Goal: Download file/media

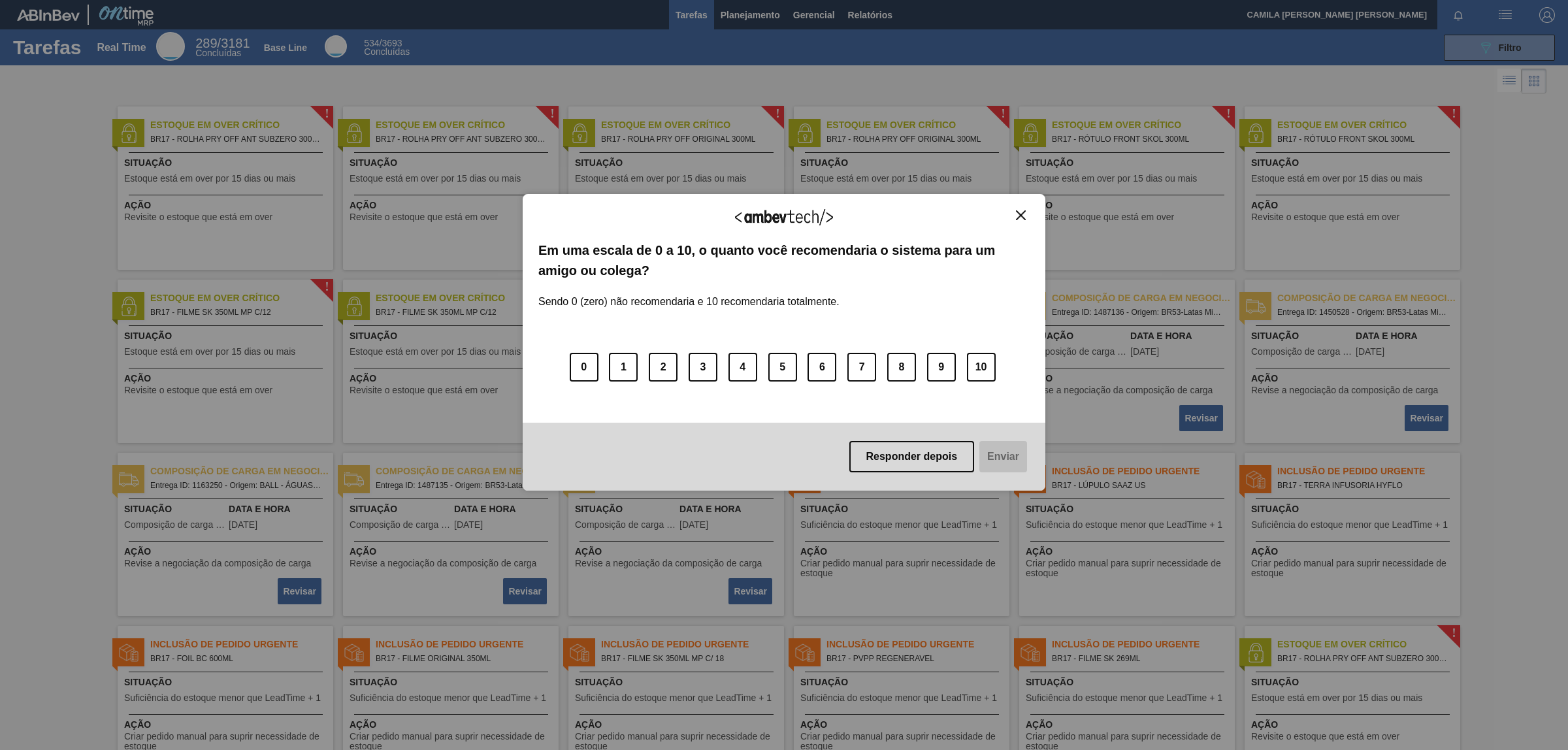
click at [1026, 210] on img "Close" at bounding box center [1020, 215] width 10 height 10
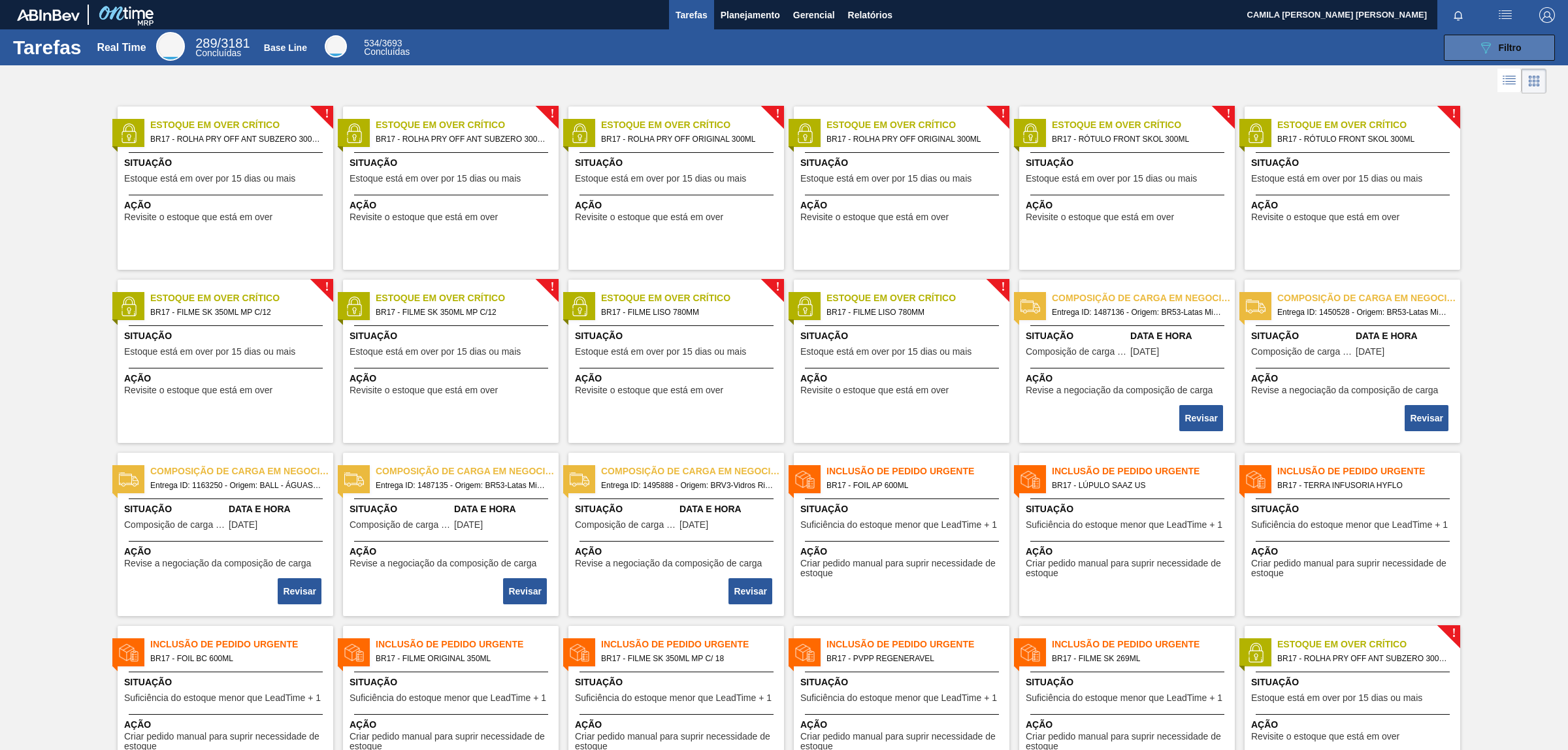
click at [1514, 48] on span "Filtro" at bounding box center [1510, 48] width 23 height 11
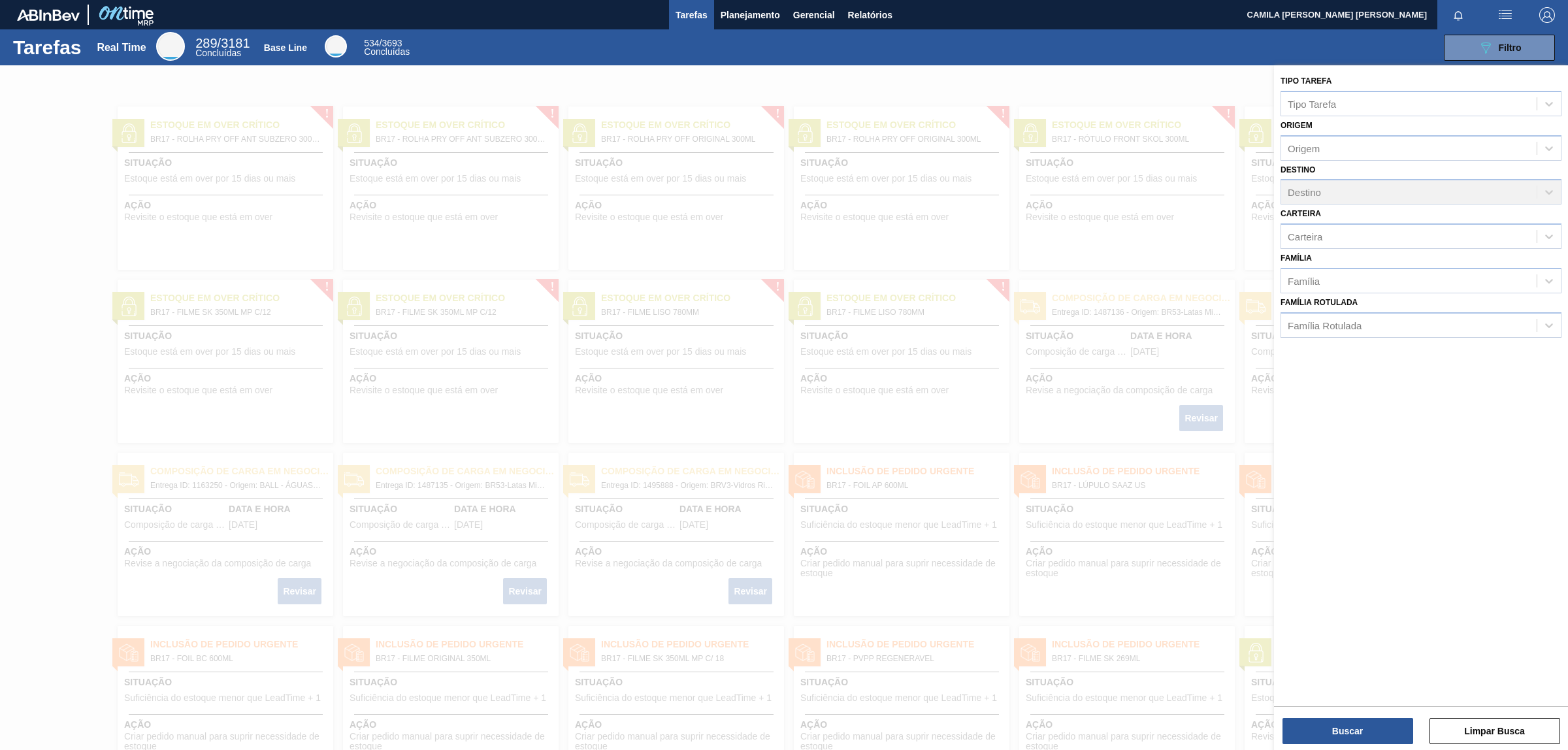
click at [1192, 57] on div "089F7B8B-B2A5-4AFE-B5C0-19BA573D28AC Filtro" at bounding box center [989, 48] width 1142 height 27
click at [1461, 730] on button "Limpar Busca" at bounding box center [1495, 731] width 131 height 27
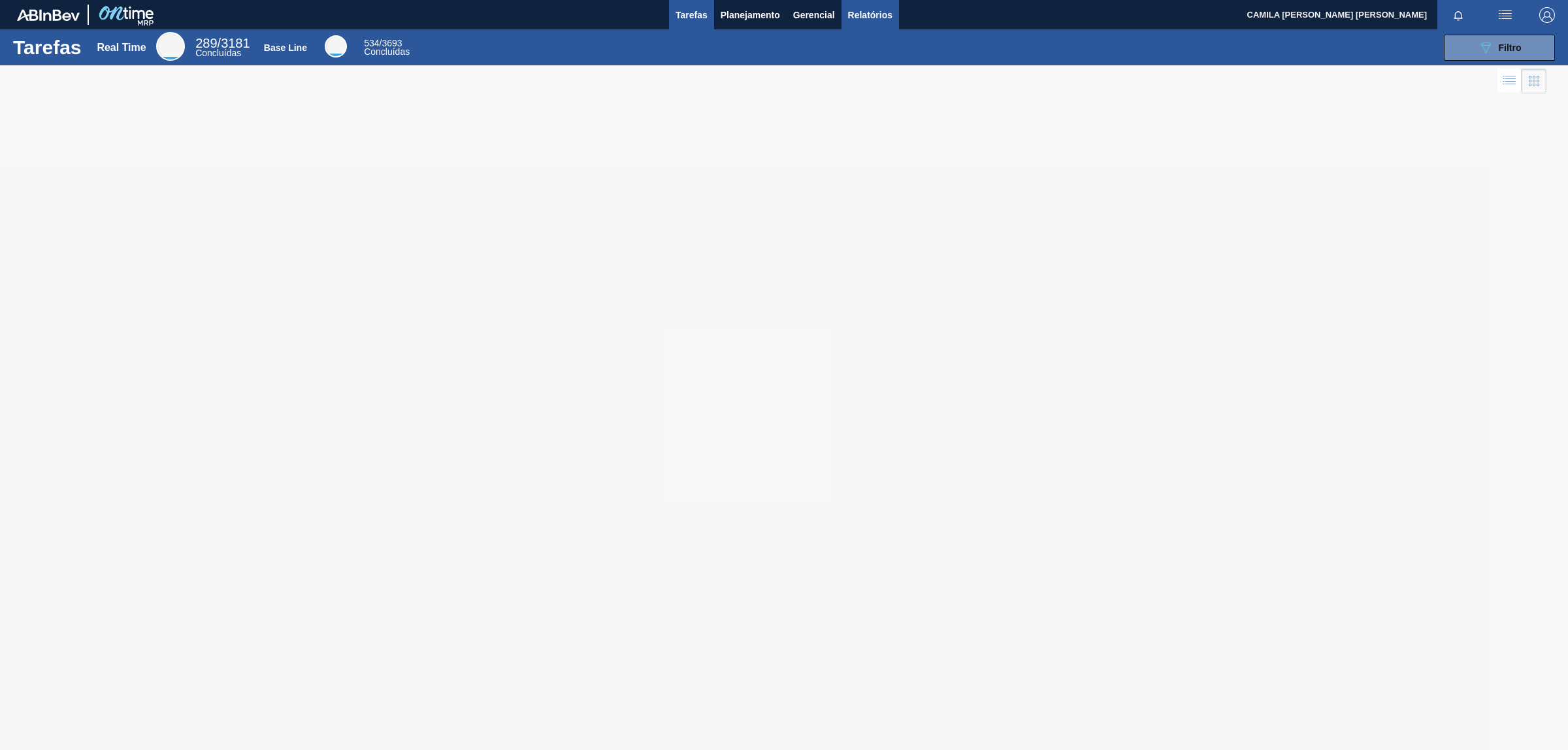
click at [860, 16] on span "Relatórios" at bounding box center [870, 15] width 44 height 16
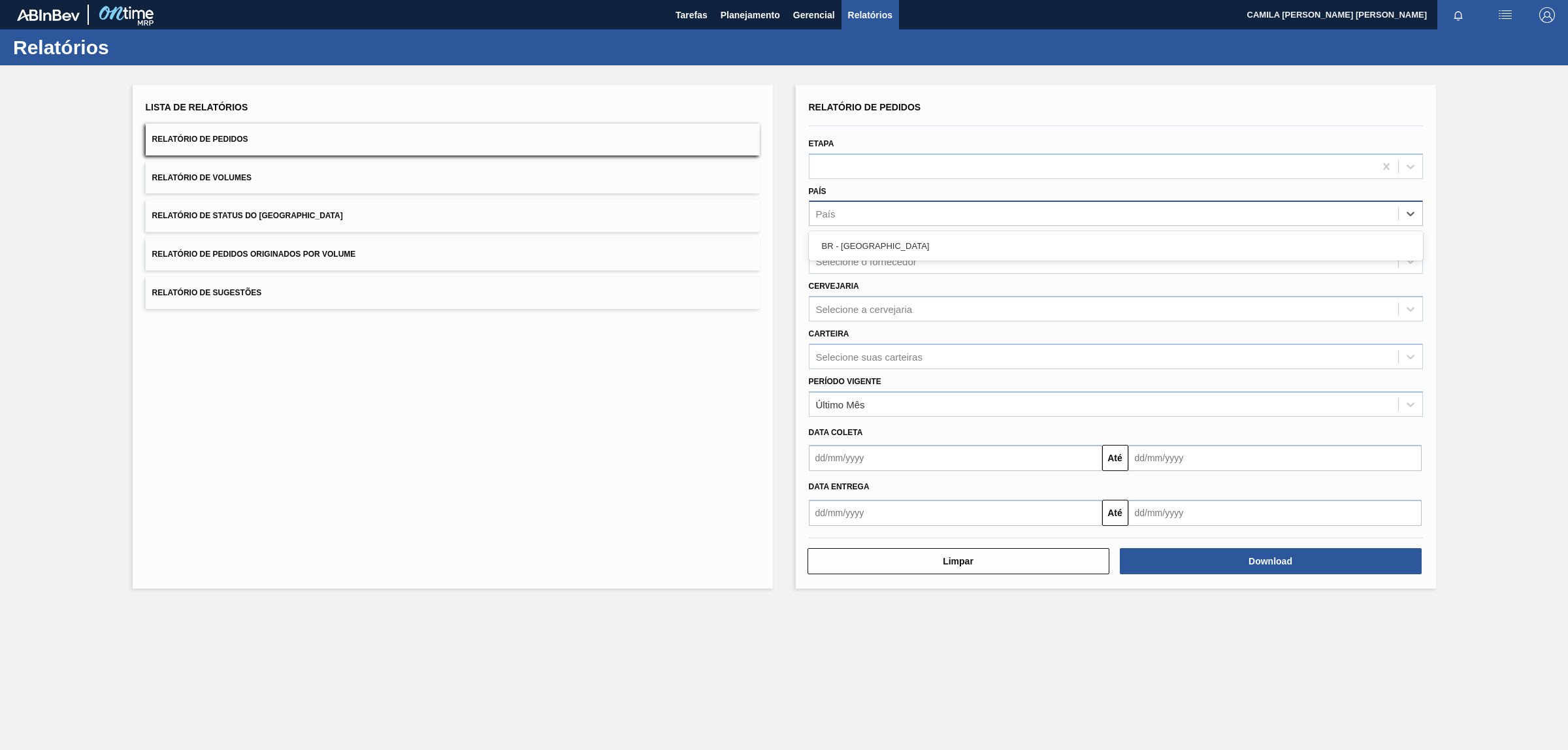
click at [935, 217] on div "País" at bounding box center [1103, 213] width 588 height 19
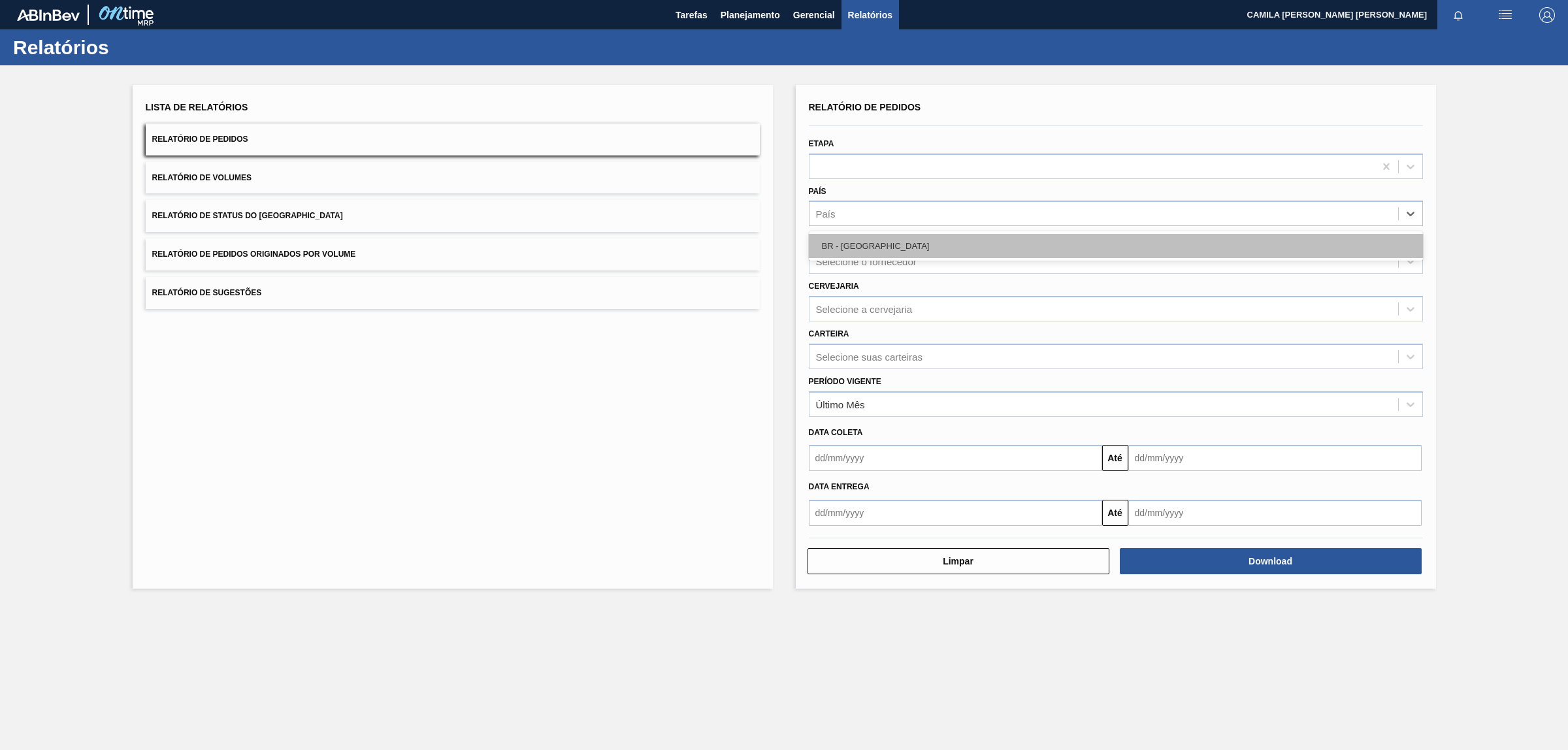
click at [915, 249] on div "BR - [GEOGRAPHIC_DATA]" at bounding box center [1116, 245] width 614 height 24
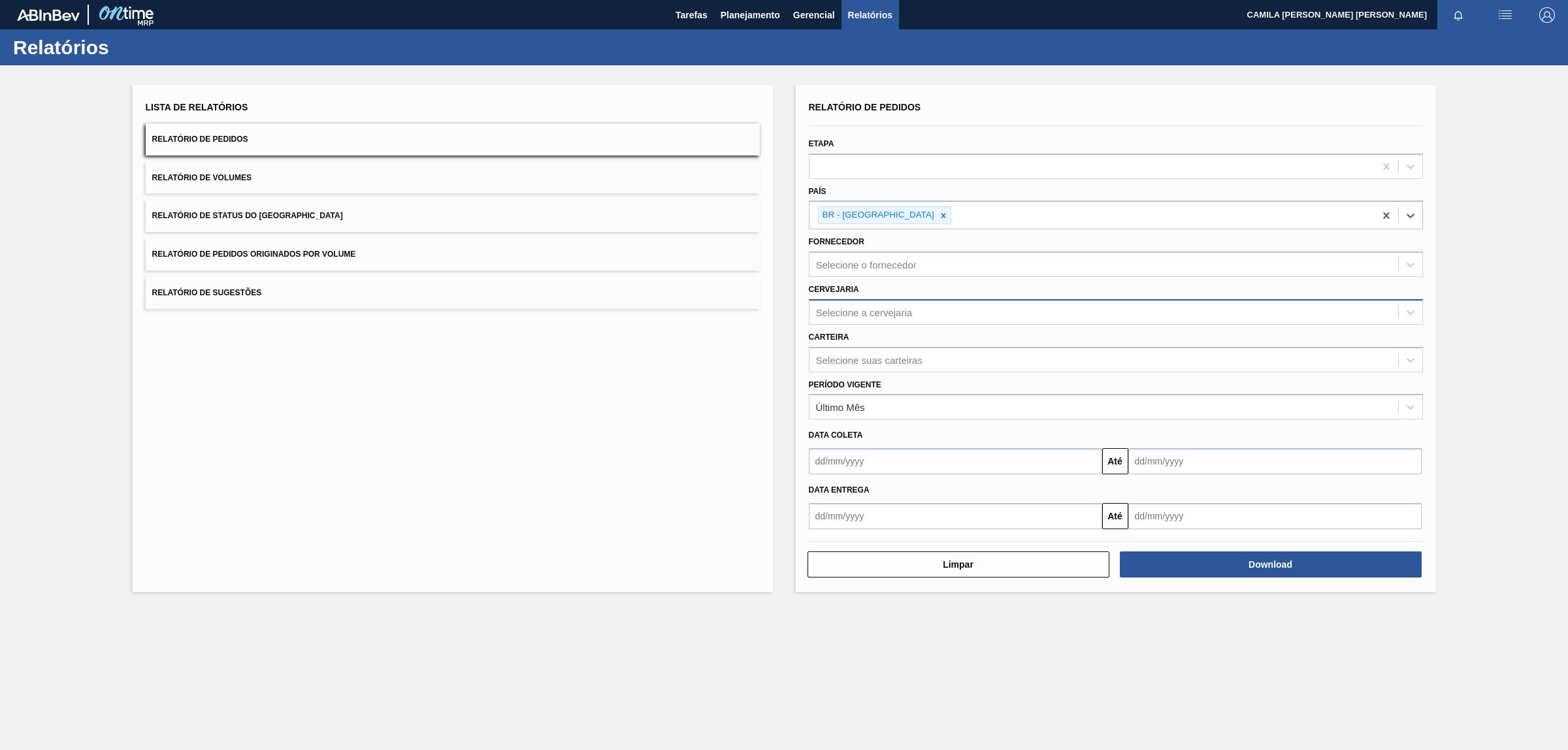
click at [930, 310] on div "Selecione a cervejaria" at bounding box center [1103, 311] width 588 height 19
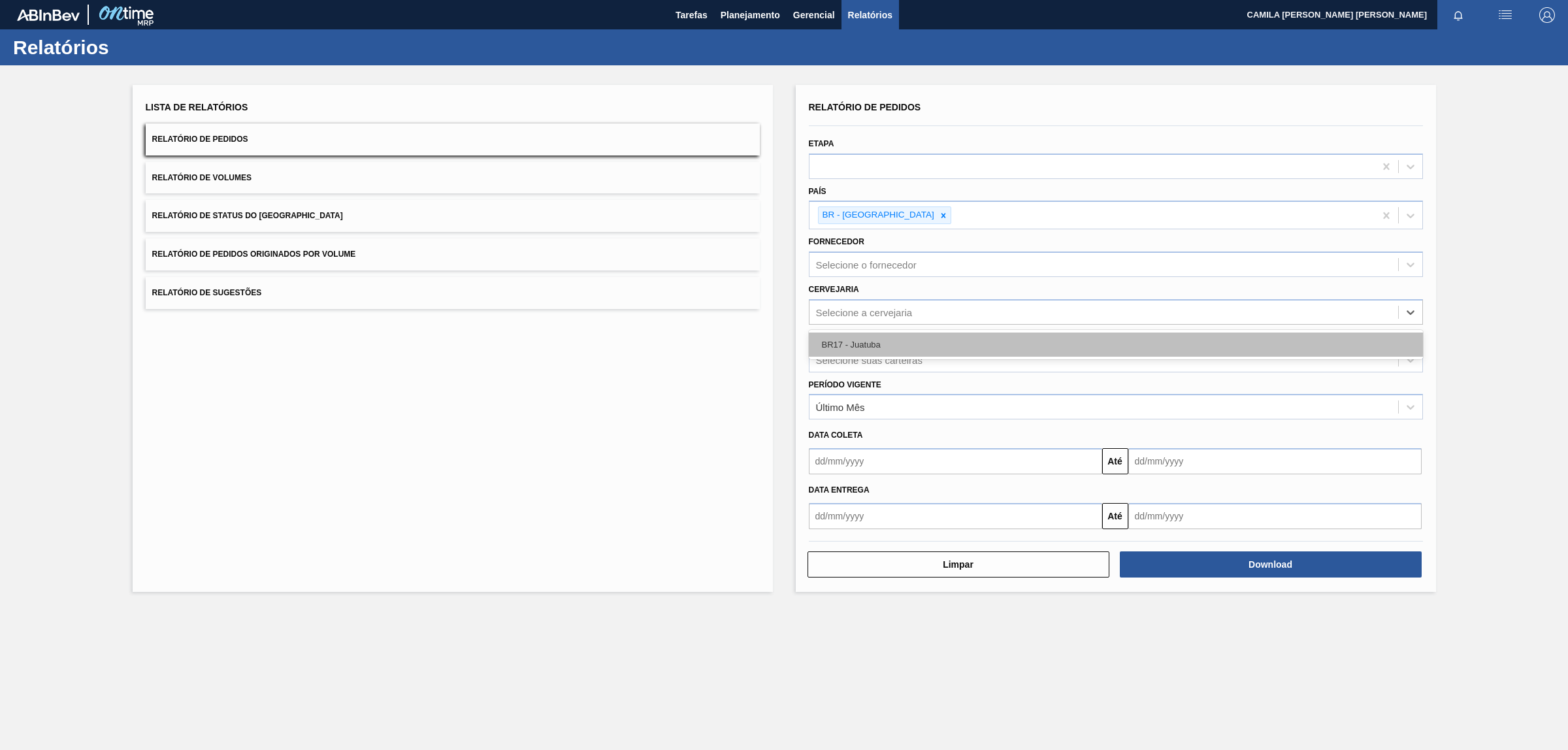
click at [907, 344] on div "BR17 - Juatuba" at bounding box center [1116, 344] width 614 height 24
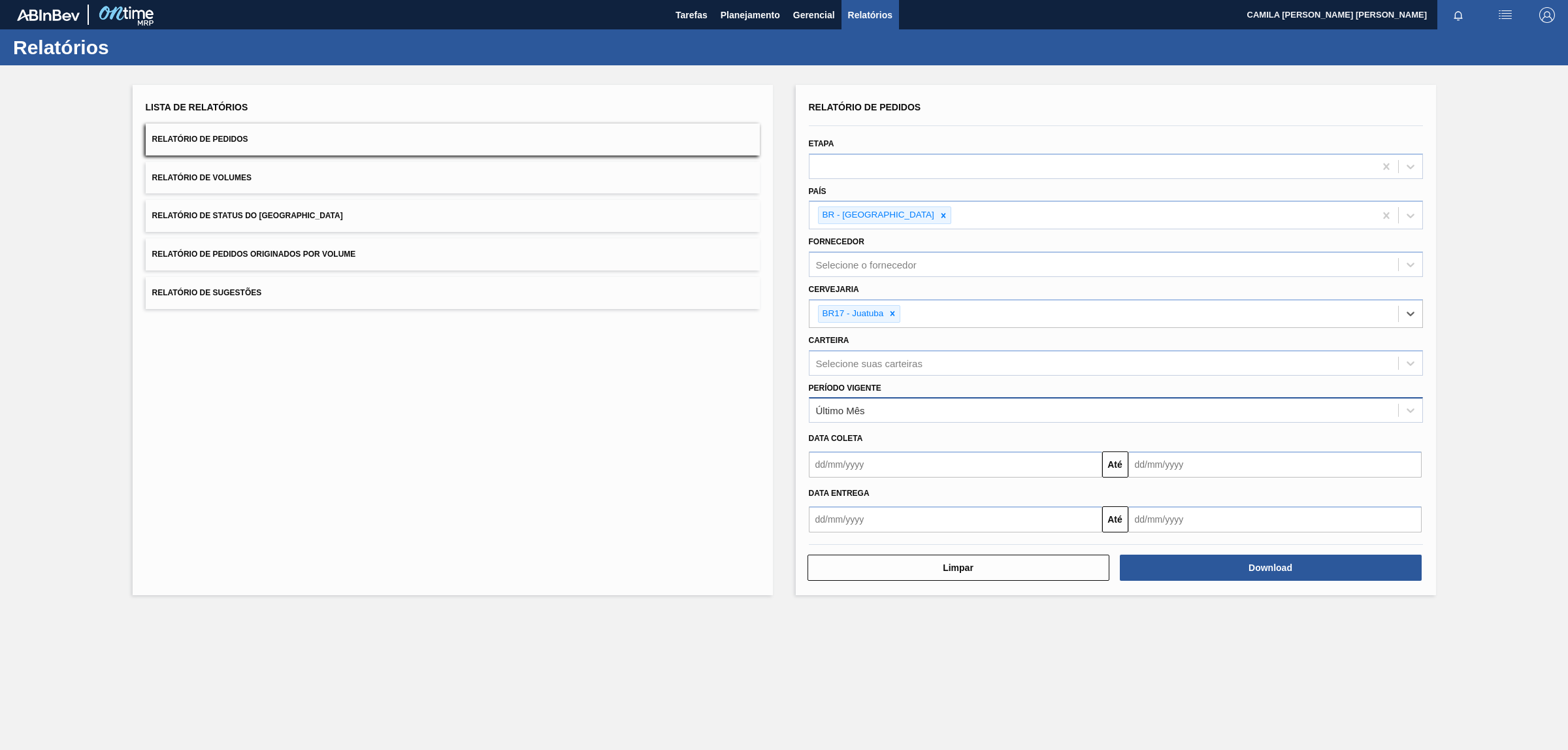
click at [894, 409] on div "Último Mês" at bounding box center [1103, 409] width 588 height 19
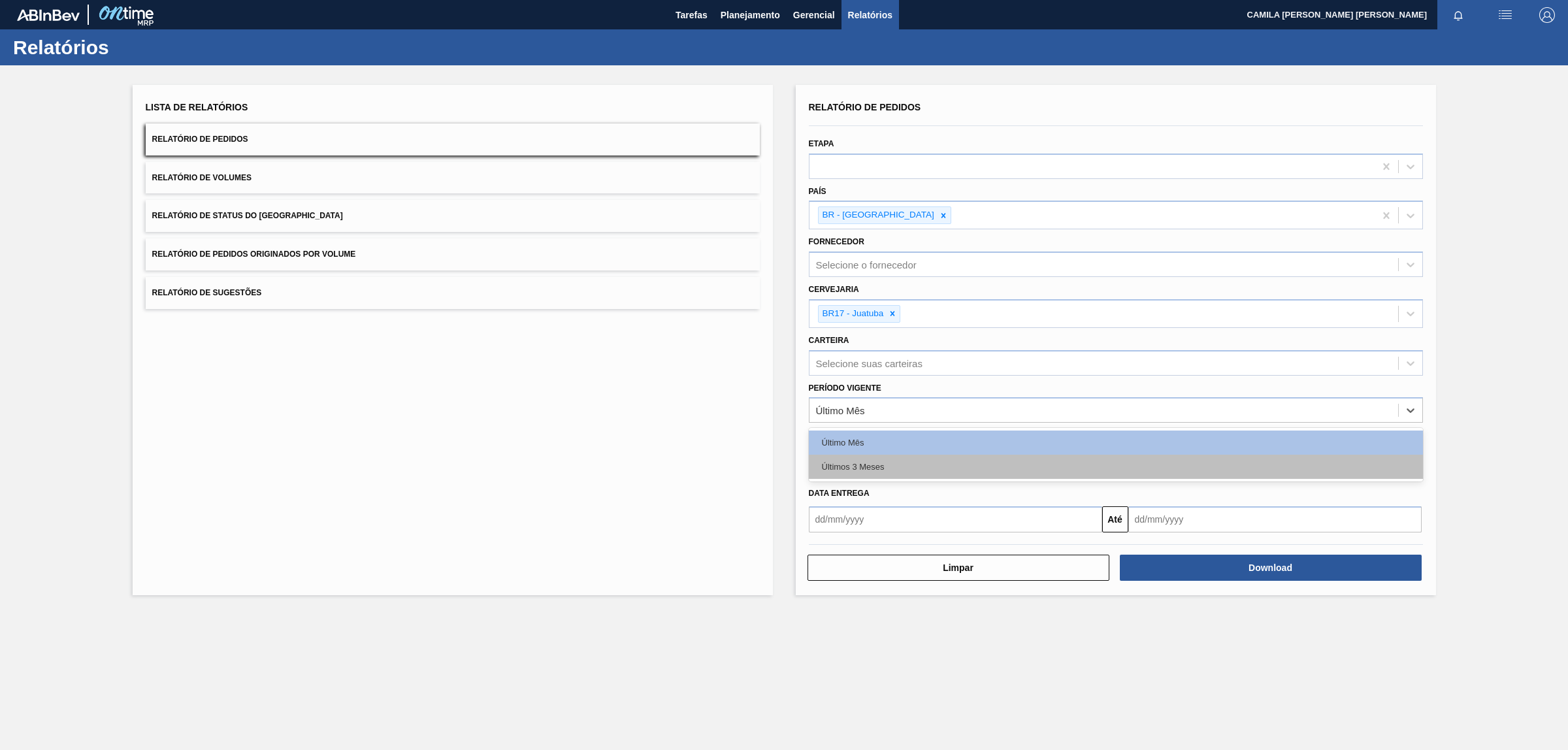
click at [890, 465] on div "Últimos 3 Meses" at bounding box center [1116, 466] width 614 height 24
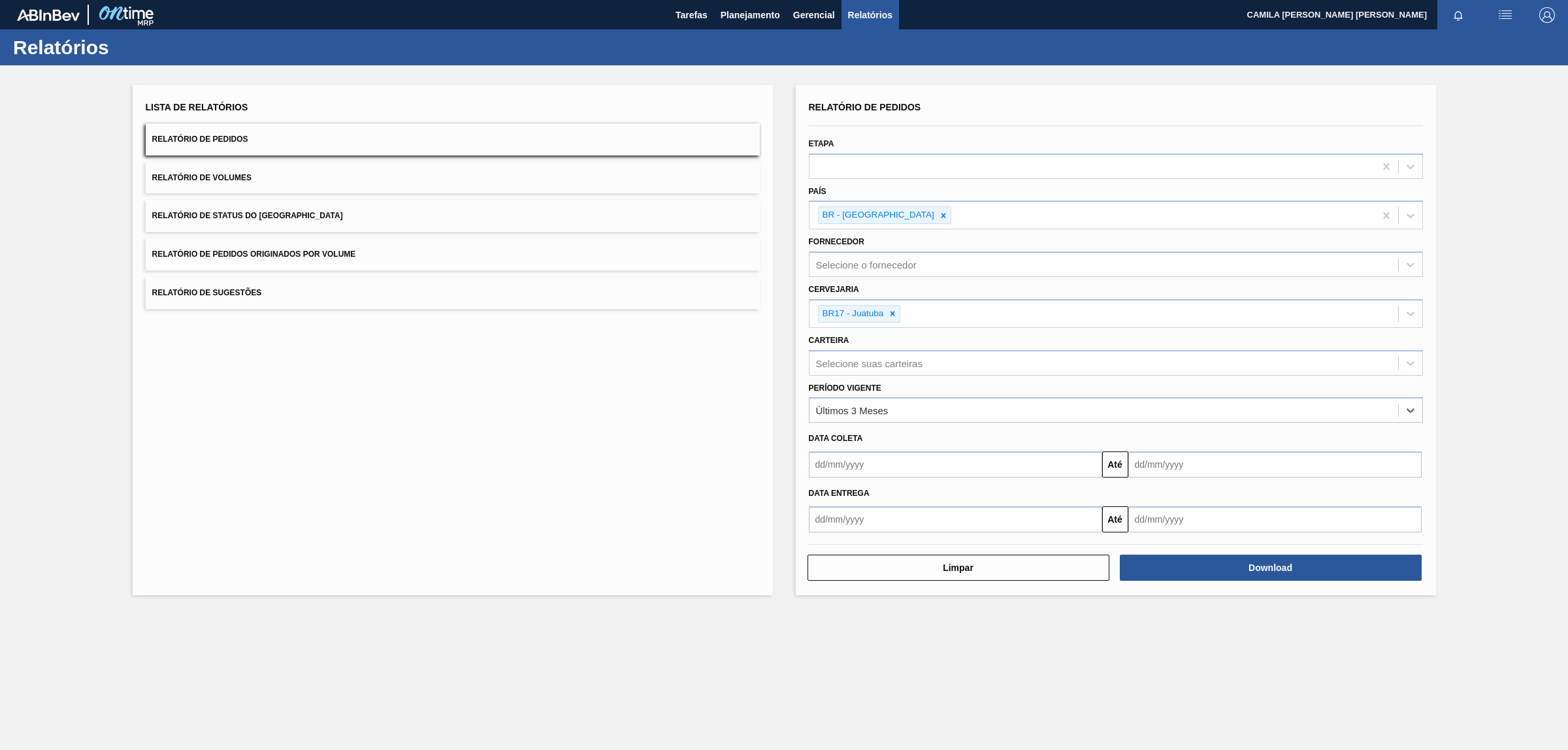
click at [834, 516] on input "text" at bounding box center [956, 519] width 294 height 27
click at [822, 546] on button "Previous Month" at bounding box center [820, 550] width 9 height 9
click at [930, 595] on div "1" at bounding box center [930, 592] width 18 height 18
type input "[DATE]"
click at [1278, 520] on input "text" at bounding box center [1275, 519] width 294 height 27
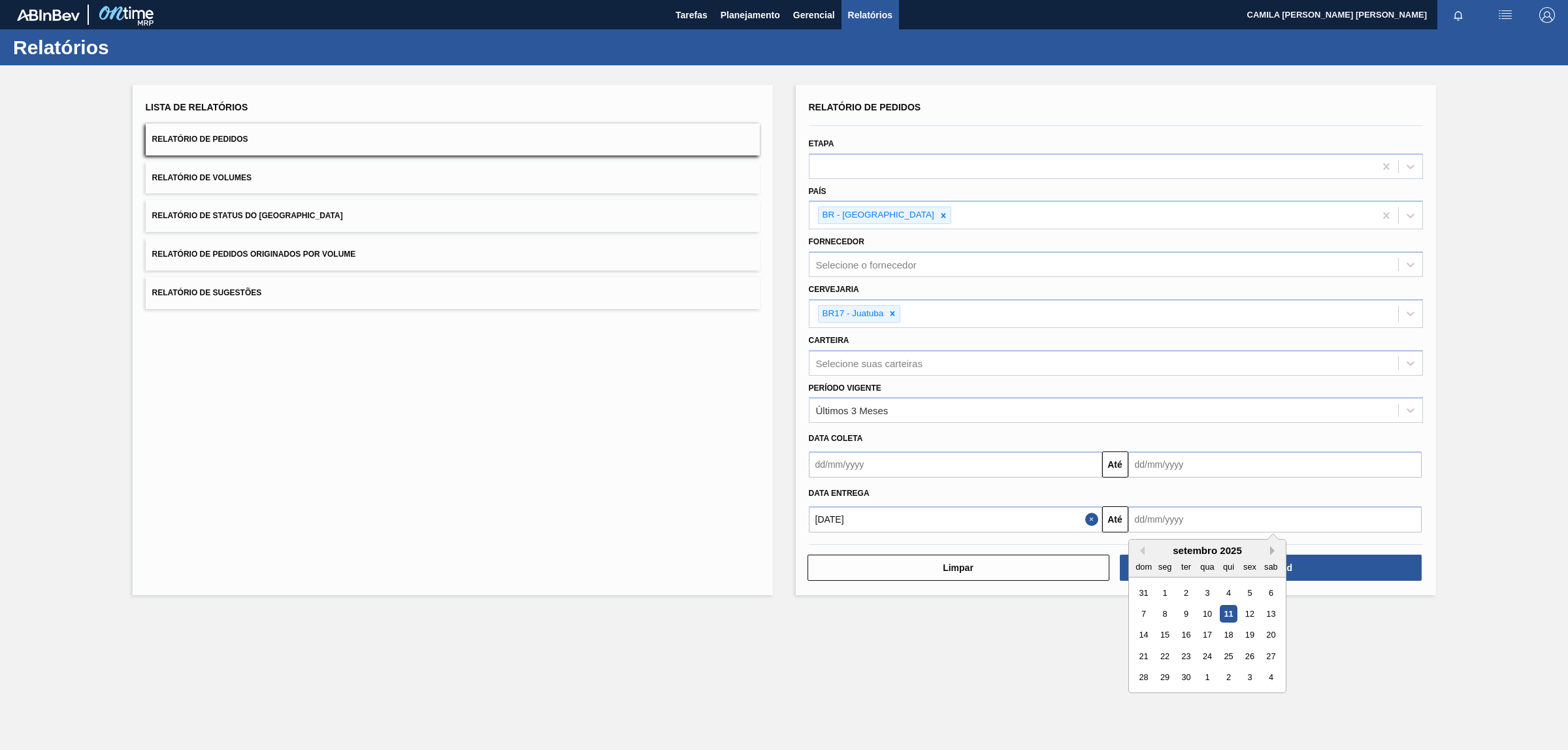
click at [1274, 550] on button "Next Month" at bounding box center [1274, 550] width 9 height 9
click at [1206, 679] on div "31" at bounding box center [1207, 677] width 18 height 18
type input "[DATE]"
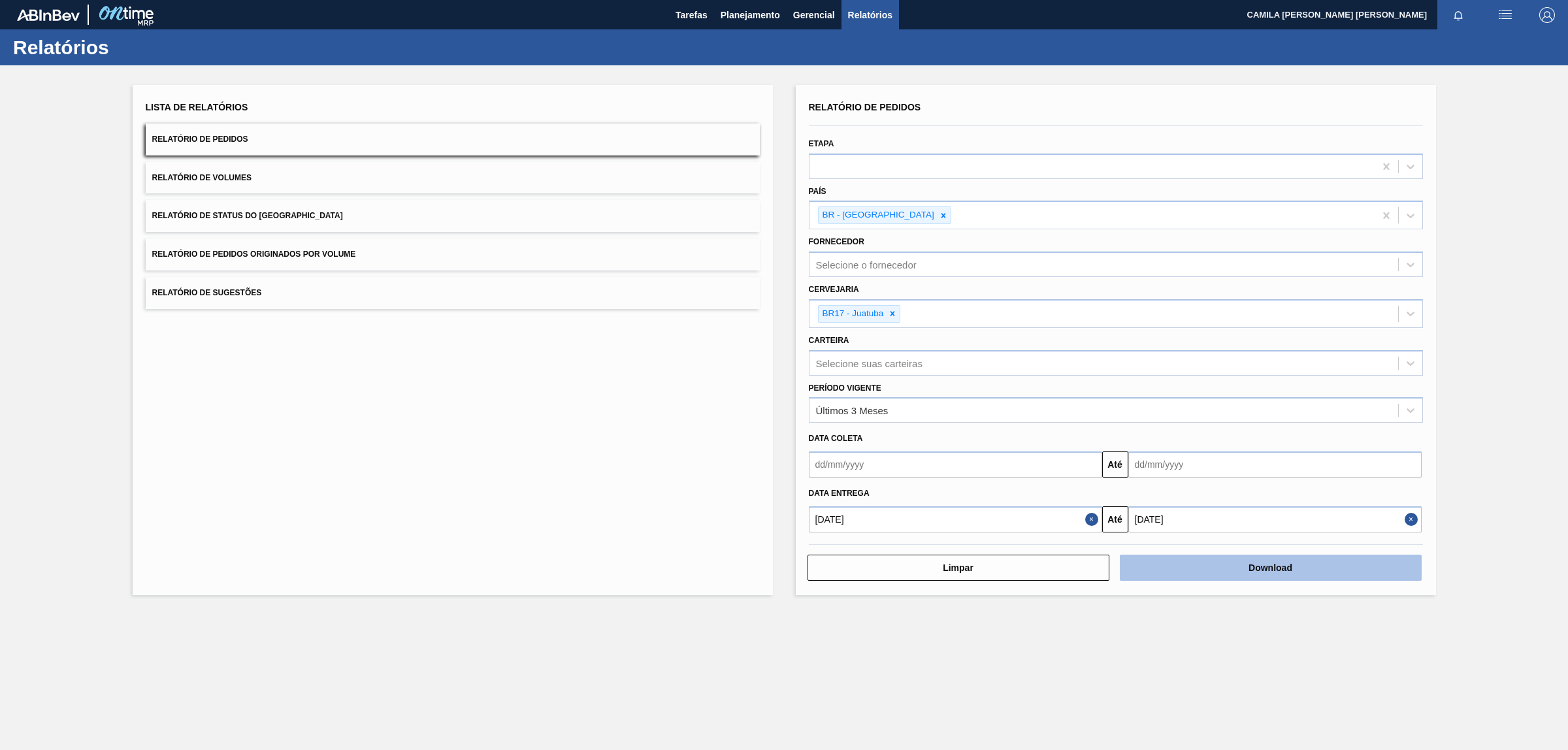
click at [1275, 568] on button "Download" at bounding box center [1271, 568] width 302 height 27
